Goal: Use online tool/utility: Utilize a website feature to perform a specific function

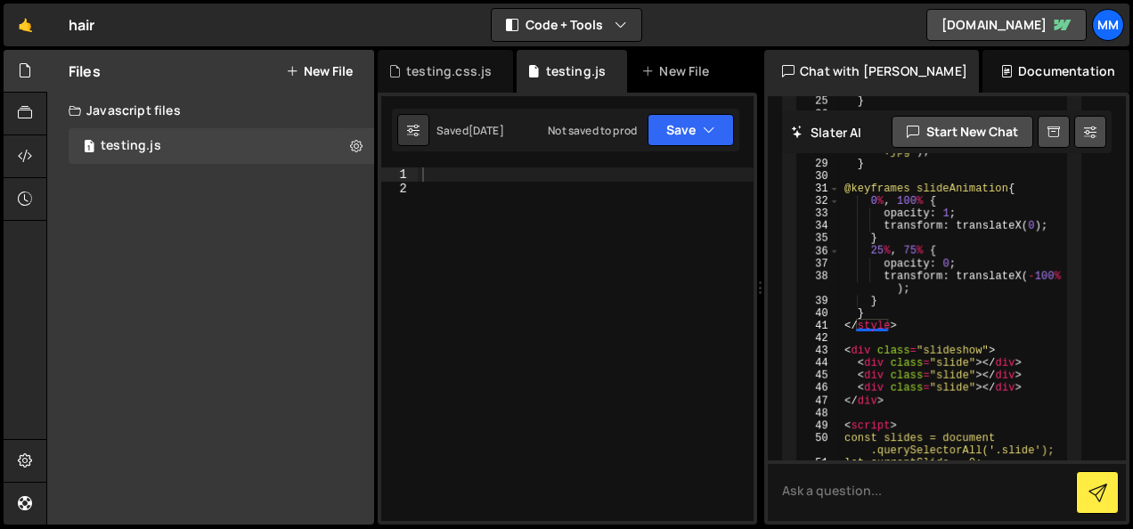
scroll to position [655, 0]
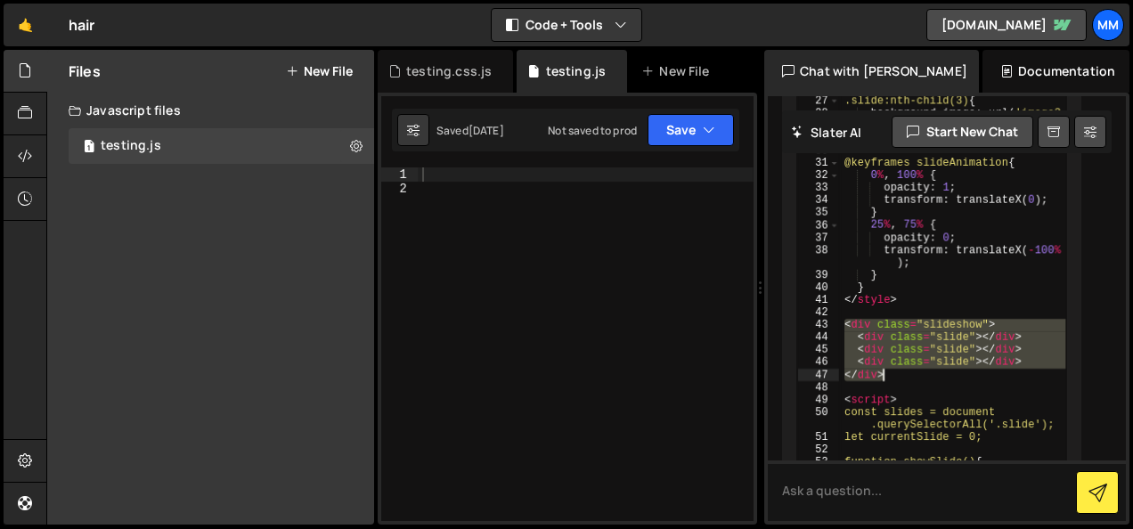
drag, startPoint x: 841, startPoint y: 321, endPoint x: 893, endPoint y: 373, distance: 73.7
click at [893, 374] on div "< style > .slideshow { position : relative ; width : 100 vw ; height : 100 vh ;…" at bounding box center [953, 243] width 227 height 1023
type textarea "<div class="slide"></div> </div>"
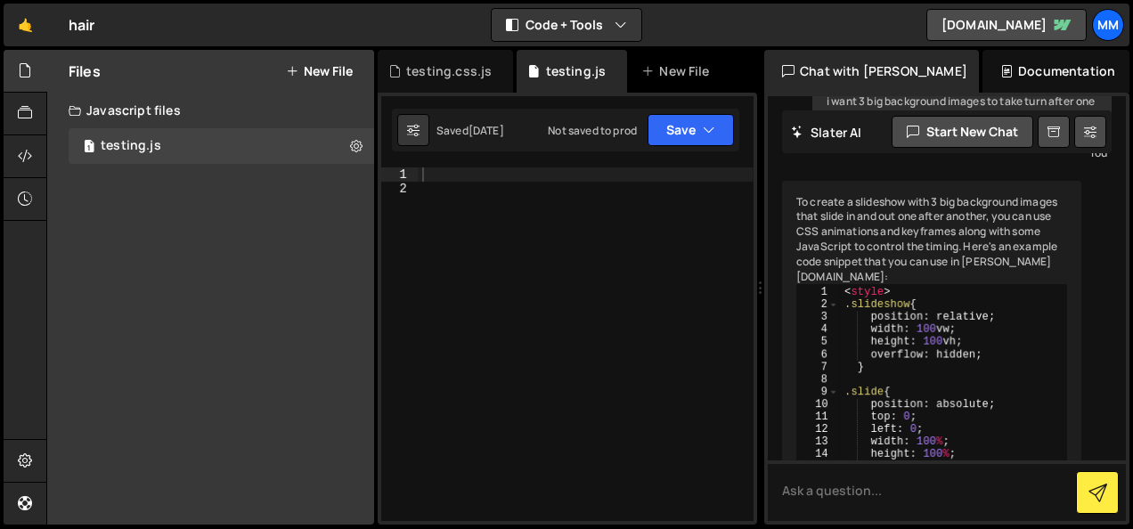
scroll to position [267, 0]
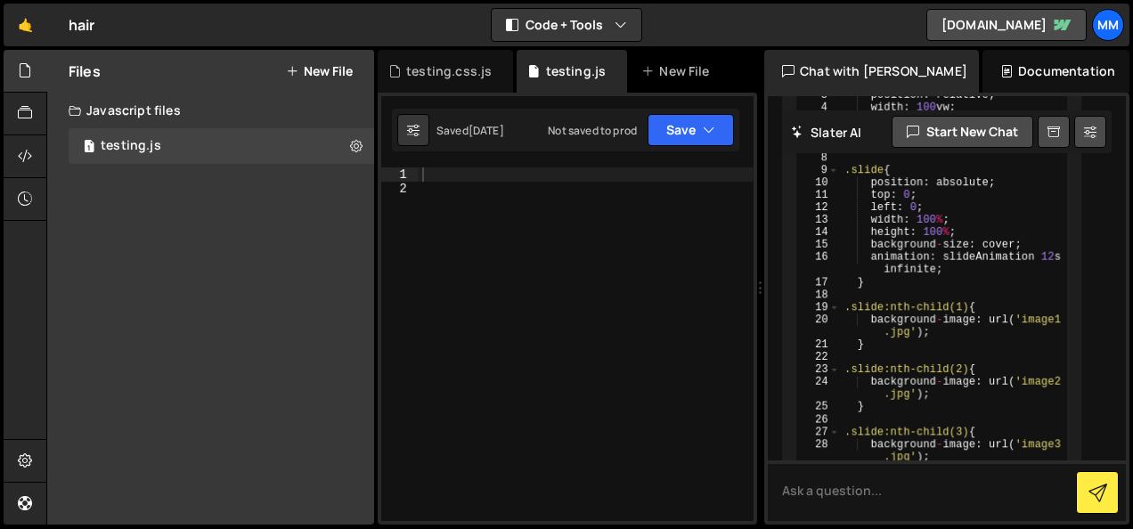
scroll to position [356, 0]
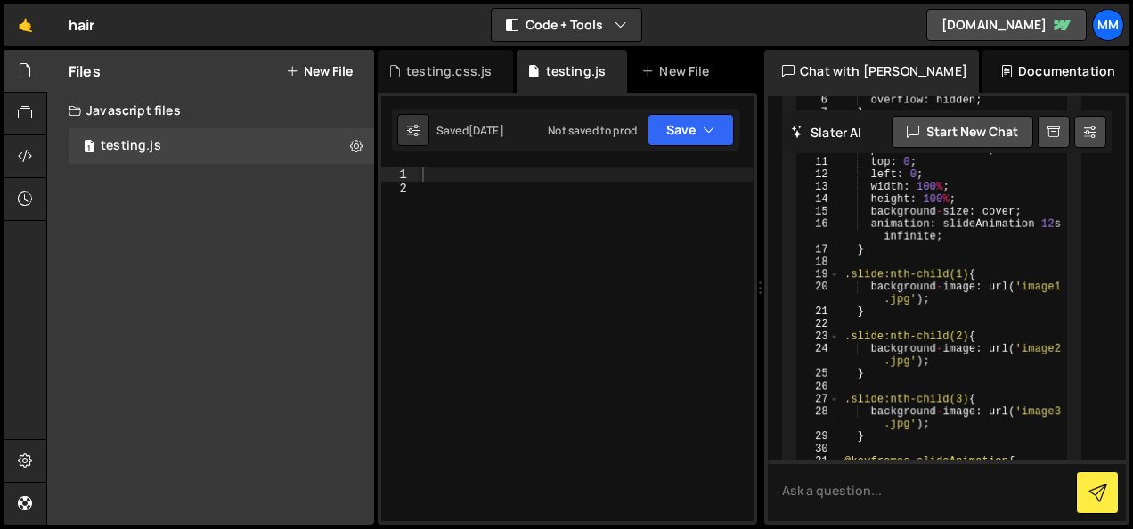
click at [575, 212] on div at bounding box center [586, 358] width 335 height 382
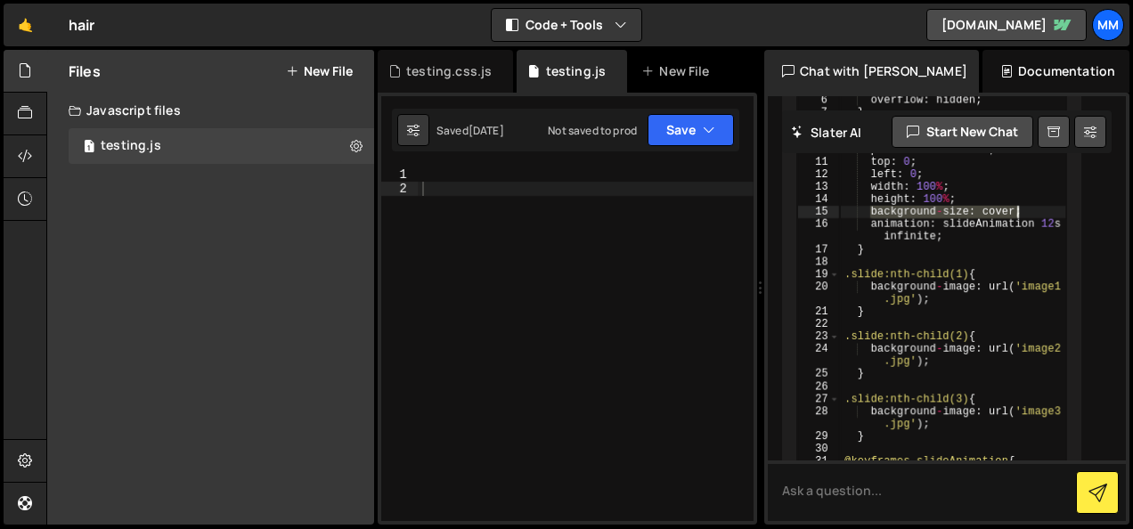
drag, startPoint x: 869, startPoint y: 213, endPoint x: 1023, endPoint y: 209, distance: 154.1
drag, startPoint x: 868, startPoint y: 224, endPoint x: 1027, endPoint y: 226, distance: 158.6
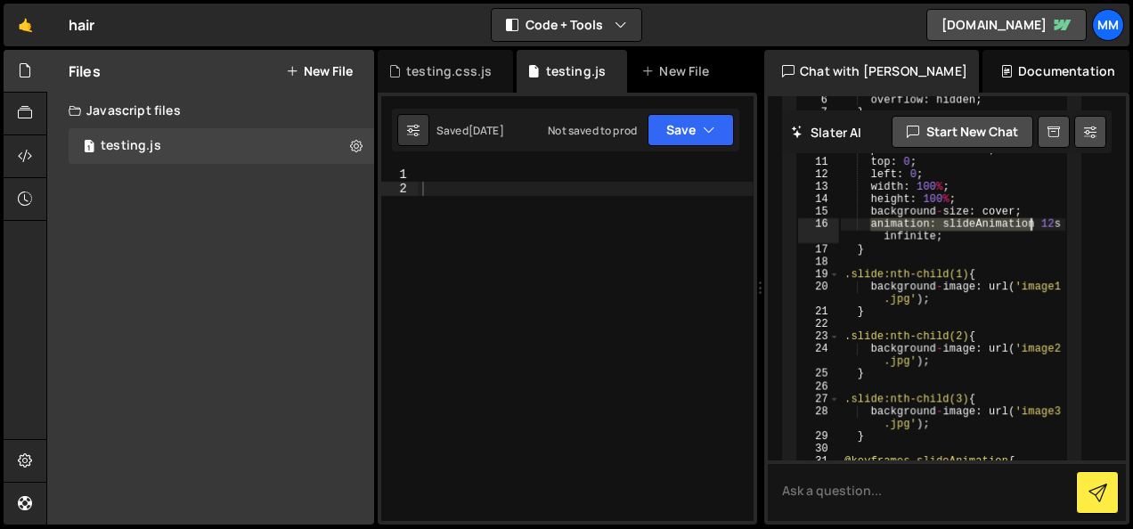
drag, startPoint x: 669, startPoint y: 315, endPoint x: 828, endPoint y: 314, distance: 159.4
click at [669, 315] on div at bounding box center [586, 358] width 335 height 382
click at [709, 244] on div at bounding box center [586, 358] width 335 height 382
click at [709, 245] on div at bounding box center [586, 358] width 335 height 382
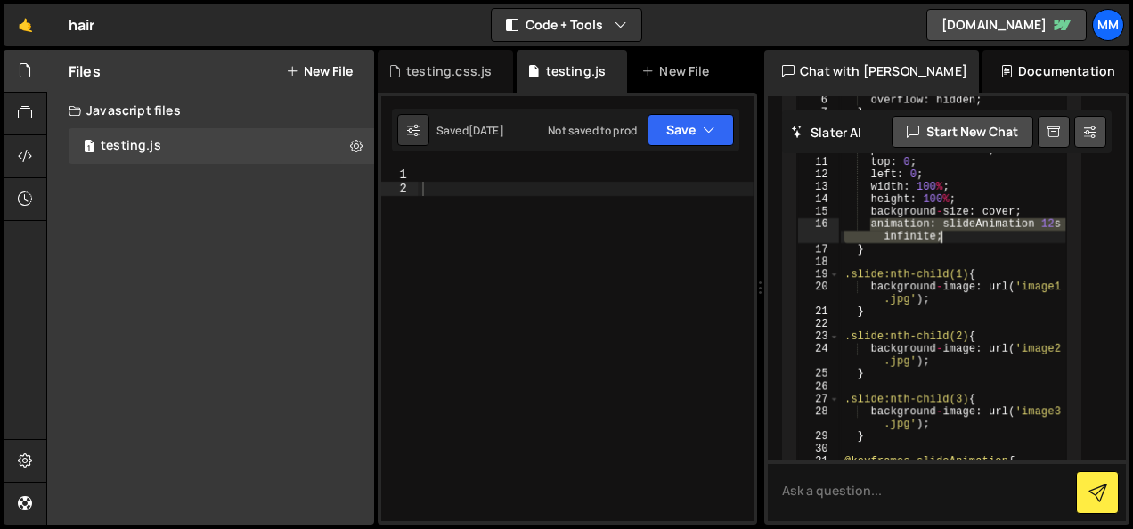
drag, startPoint x: 868, startPoint y: 219, endPoint x: 1042, endPoint y: 232, distance: 175.0
type textarea "animation: slideAnimation 12s infinite;"
